Goal: Transaction & Acquisition: Purchase product/service

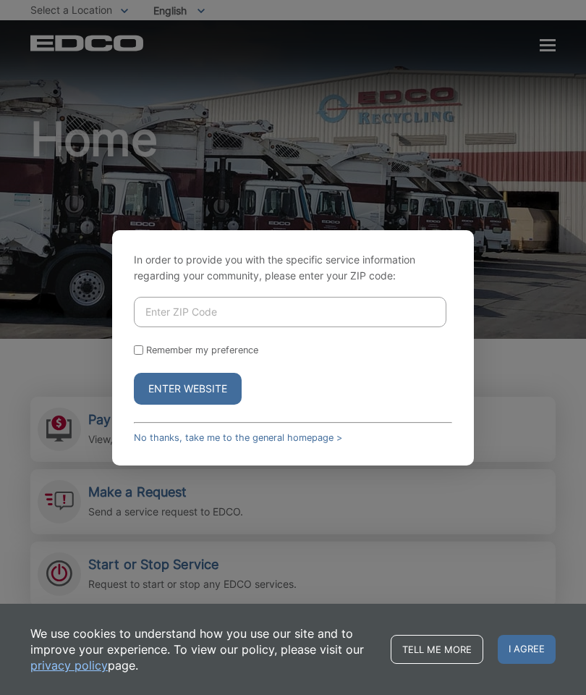
click at [43, 284] on div "In order to provide you with the specific service information regarding your co…" at bounding box center [293, 347] width 586 height 695
click at [148, 327] on input "Enter ZIP Code" at bounding box center [290, 312] width 313 height 30
type input "92028"
click at [143, 355] on input "Remember my preference" at bounding box center [138, 349] width 9 height 9
checkbox input "true"
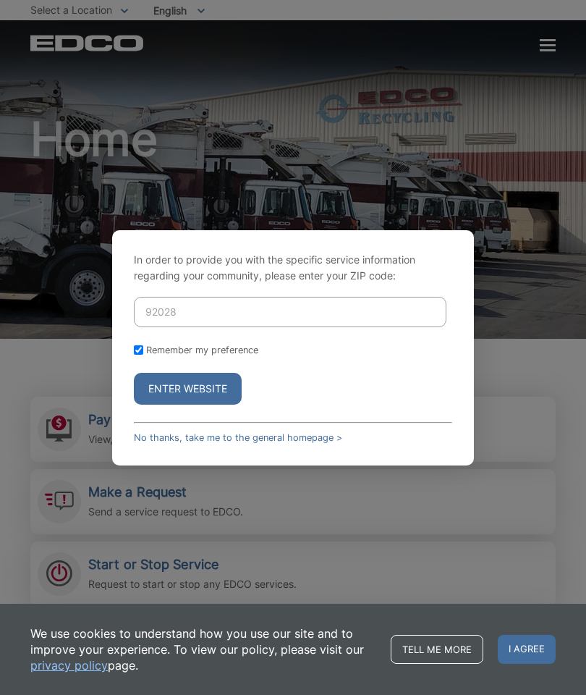
click at [227, 405] on button "Enter Website" at bounding box center [188, 389] width 108 height 32
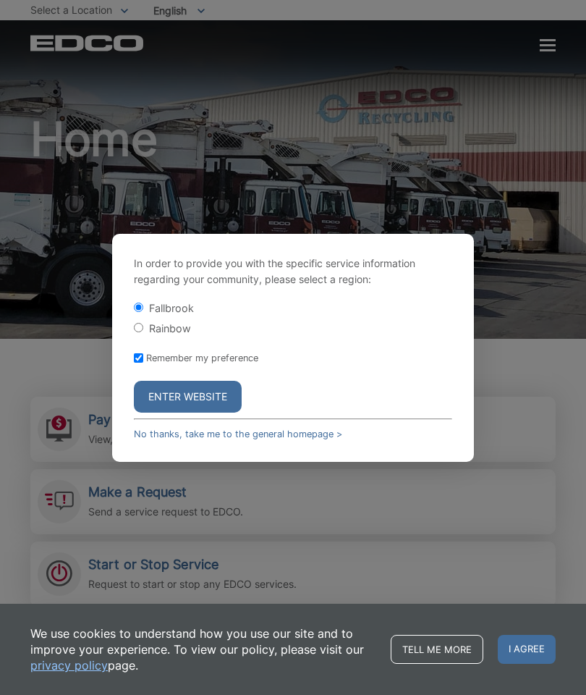
click at [154, 413] on button "Enter Website" at bounding box center [188, 397] width 108 height 32
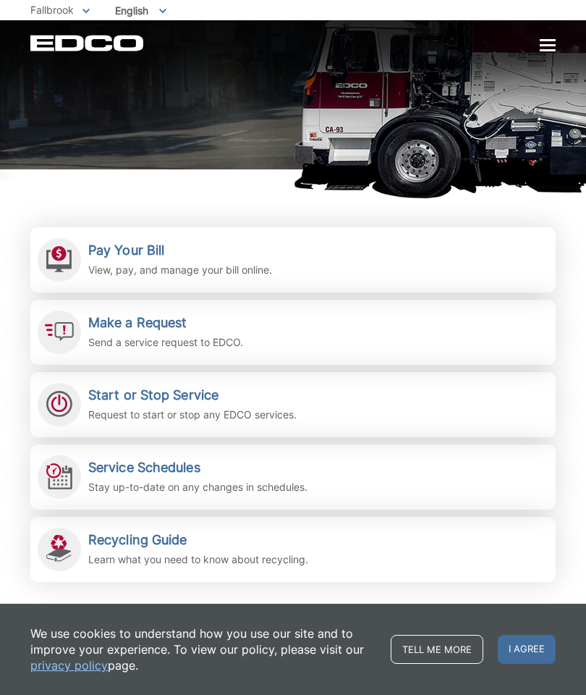
scroll to position [170, 0]
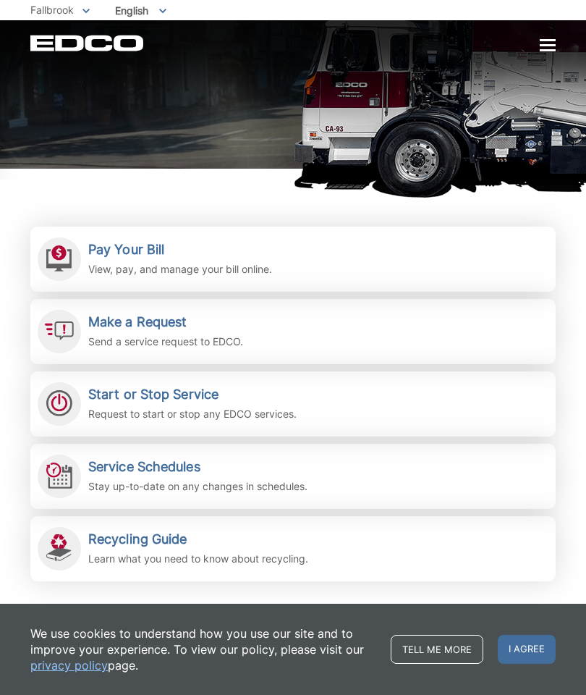
click at [463, 269] on link "Pay Your Bill View, pay, and manage your bill online." at bounding box center [292, 259] width 525 height 65
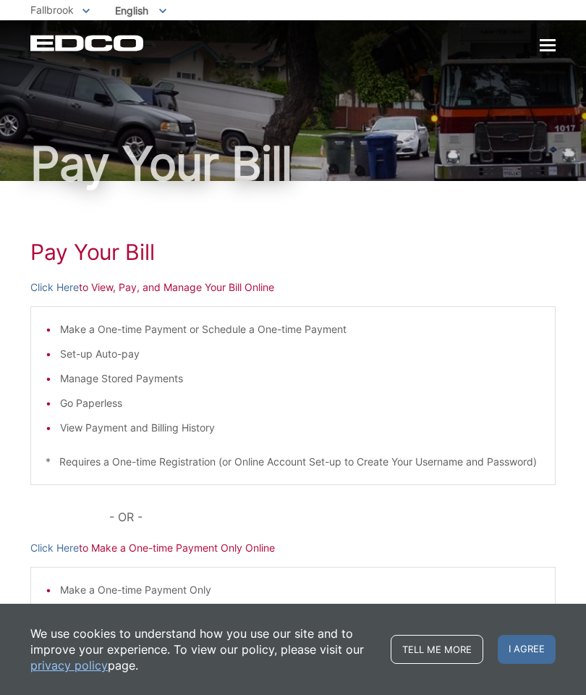
click at [96, 329] on li "Make a One-time Payment or Schedule a One-time Payment" at bounding box center [300, 329] width 481 height 16
click at [470, 368] on ul "Make a One-time Payment or Schedule a One-time Payment Set-up Auto-pay Manage S…" at bounding box center [293, 378] width 495 height 114
click at [288, 331] on li "Make a One-time Payment or Schedule a One-time Payment" at bounding box center [300, 329] width 481 height 16
click at [274, 326] on li "Make a One-time Payment or Schedule a One-time Payment" at bounding box center [300, 329] width 481 height 16
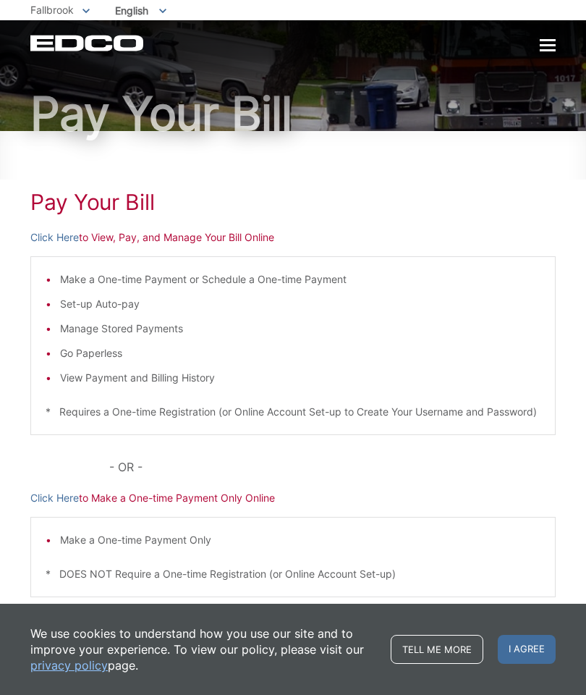
scroll to position [49, 0]
click at [25, 256] on div "Pay Your [PERSON_NAME] Here to View, Pay, and Manage Your Bill Online Make a On…" at bounding box center [293, 405] width 586 height 546
click at [66, 240] on link "Click Here" at bounding box center [54, 238] width 48 height 16
